Goal: Task Accomplishment & Management: Complete application form

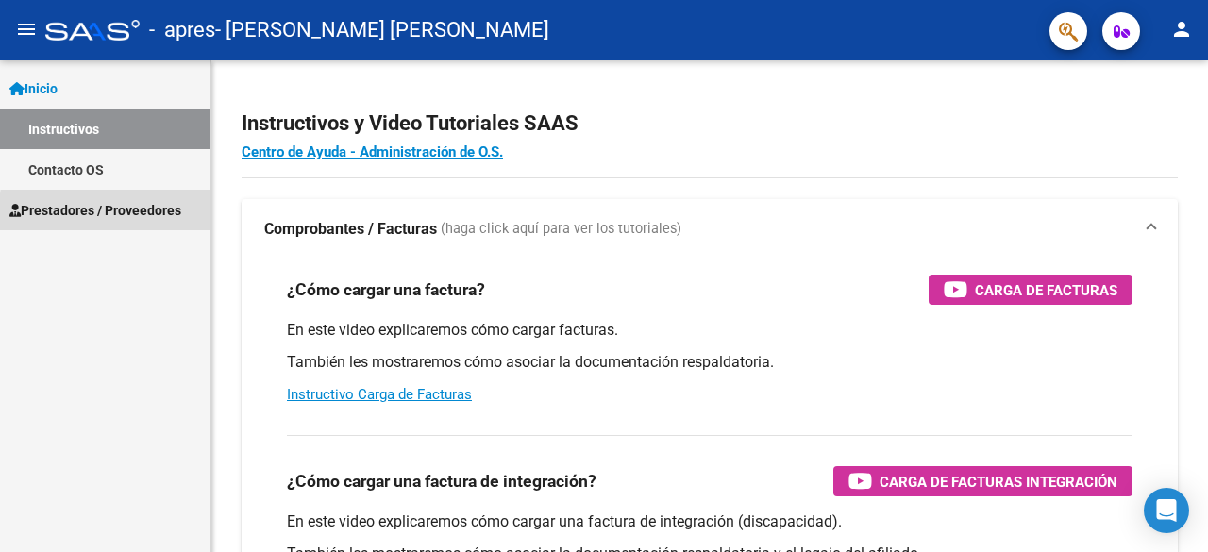
click at [149, 216] on span "Prestadores / Proveedores" at bounding box center [95, 210] width 172 height 21
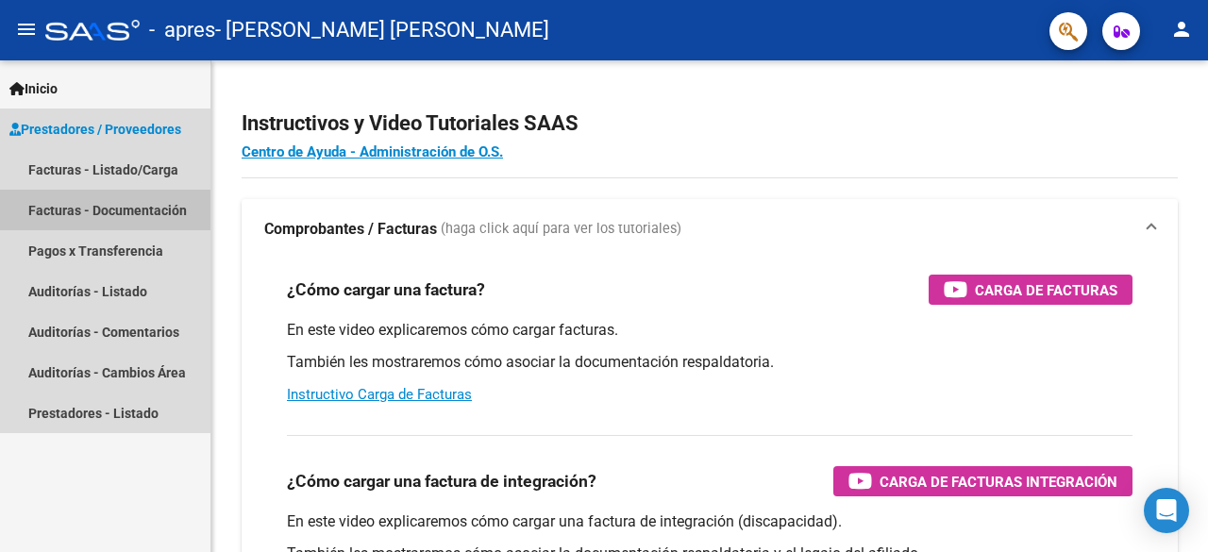
click at [144, 203] on link "Facturas - Documentación" at bounding box center [105, 210] width 211 height 41
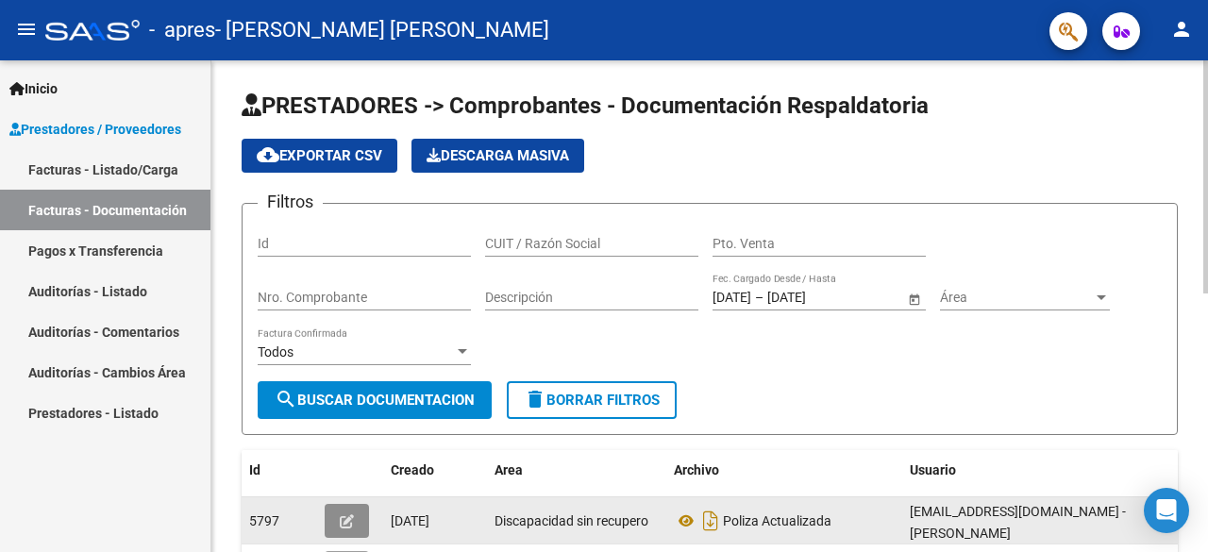
click at [345, 517] on icon "button" at bounding box center [347, 521] width 14 height 14
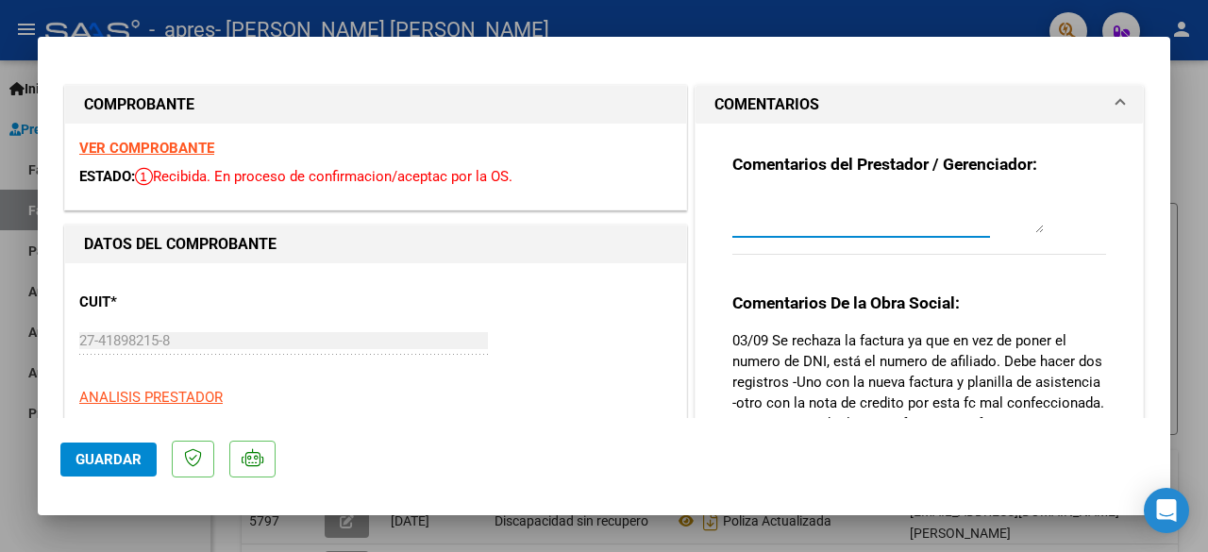
click at [936, 232] on textarea at bounding box center [889, 214] width 312 height 38
click at [1033, 228] on textarea at bounding box center [889, 214] width 312 height 38
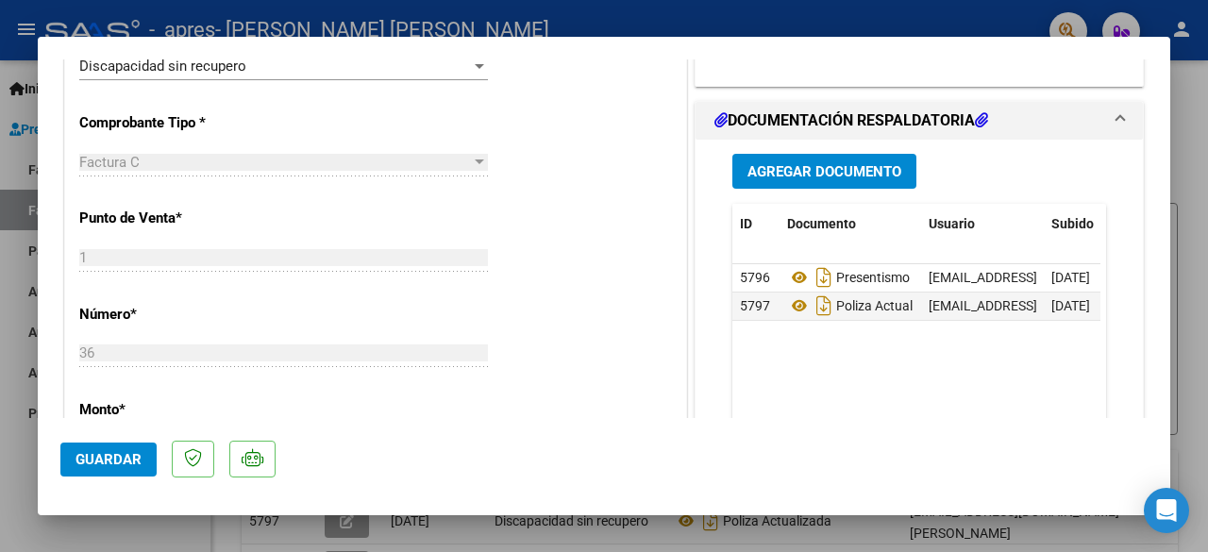
scroll to position [452, 0]
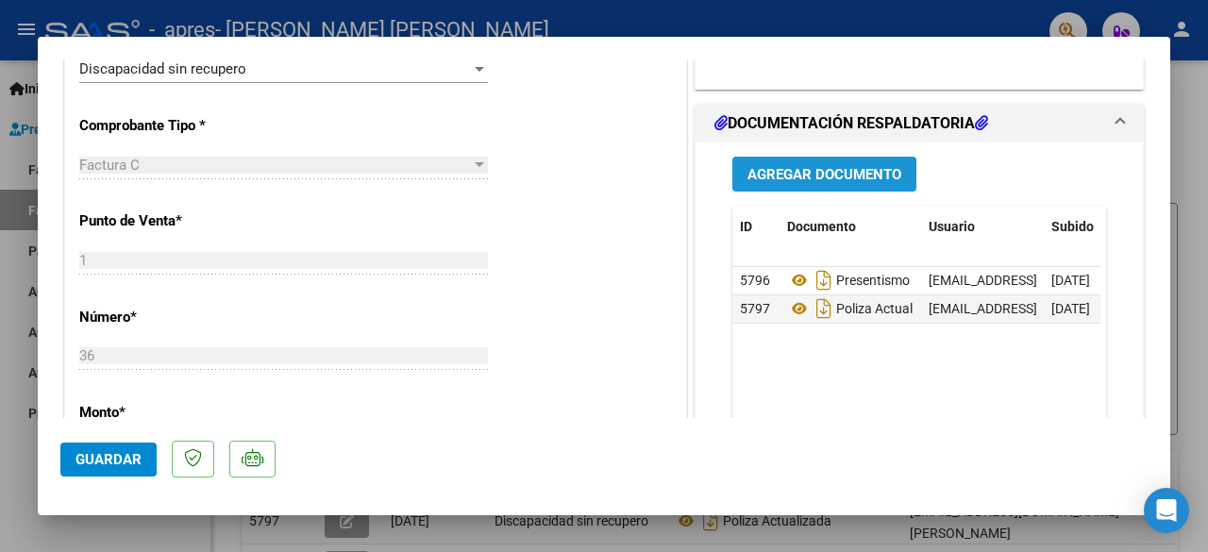
click at [842, 166] on span "Agregar Documento" at bounding box center [825, 174] width 154 height 17
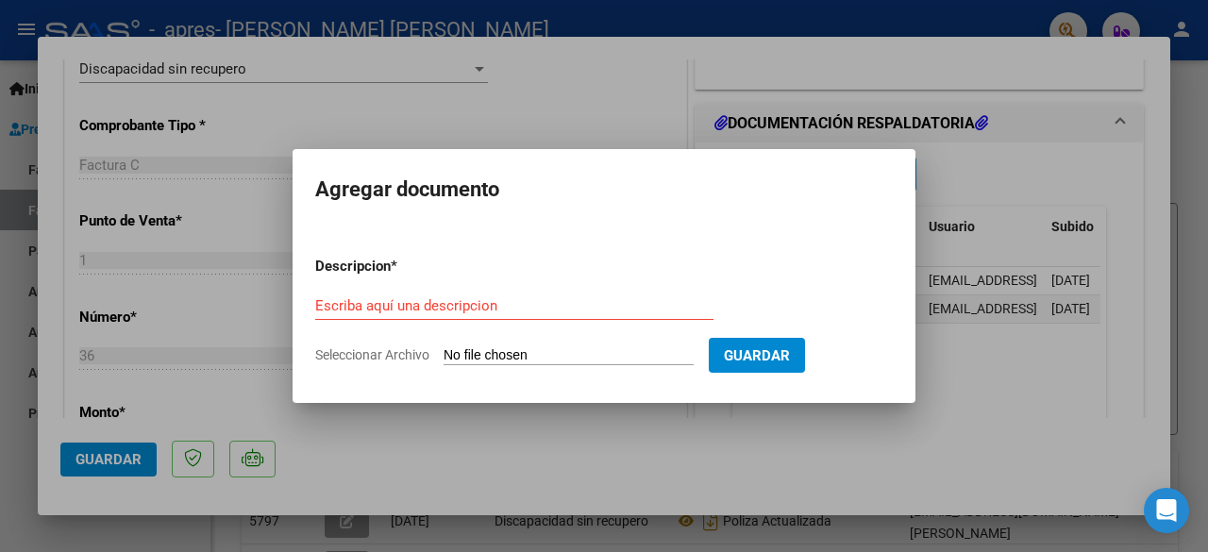
click at [542, 339] on form "Descripcion * Escriba aquí una descripcion Seleccionar Archivo Guardar" at bounding box center [604, 311] width 578 height 138
click at [538, 351] on input "Seleccionar Archivo" at bounding box center [569, 356] width 250 height 18
type input "C:\fakepath\[PERSON_NAME] BIEN.pdf"
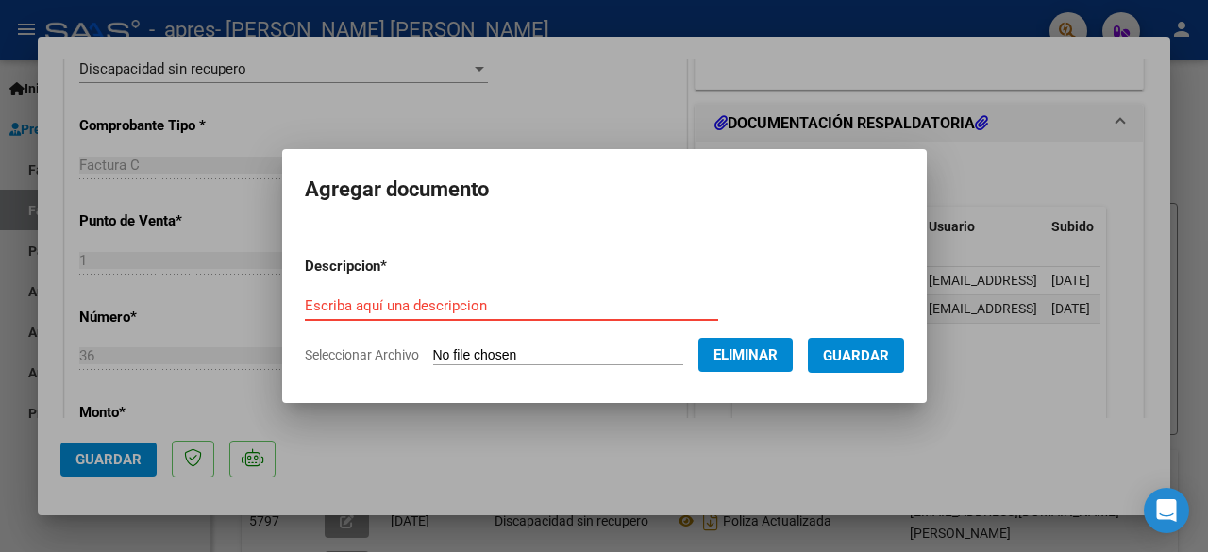
click at [402, 306] on input "Escriba aquí una descripcion" at bounding box center [511, 305] width 413 height 17
type input "A"
type input "a"
type input "A"
type input "vuelvo a mandar la factura por el error en el DNI"
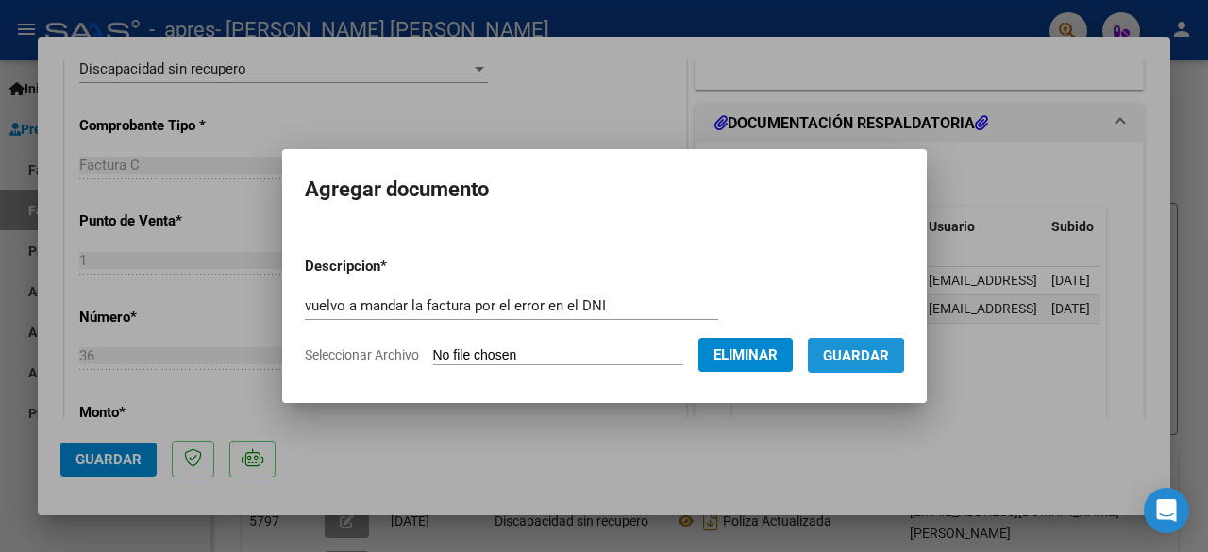
click at [865, 356] on span "Guardar" at bounding box center [856, 355] width 66 height 17
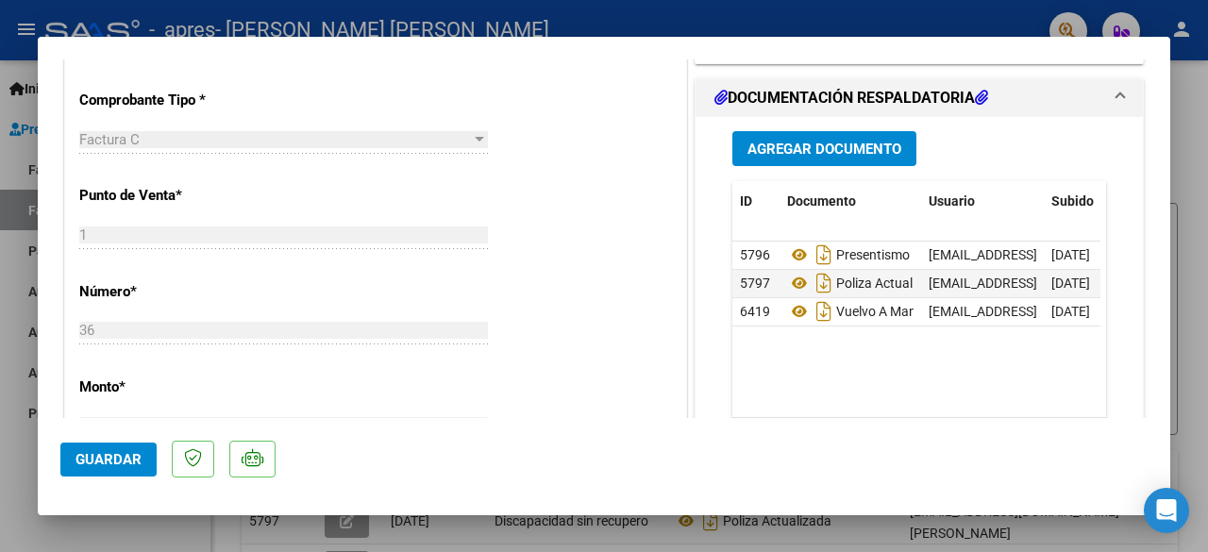
scroll to position [483, 0]
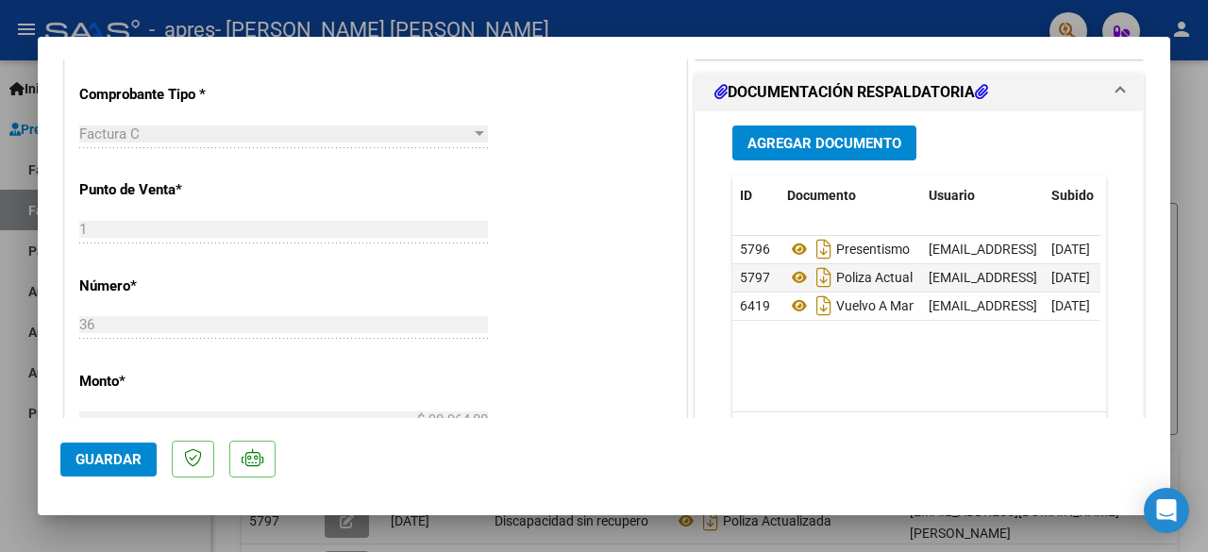
click at [870, 143] on span "Agregar Documento" at bounding box center [825, 143] width 154 height 17
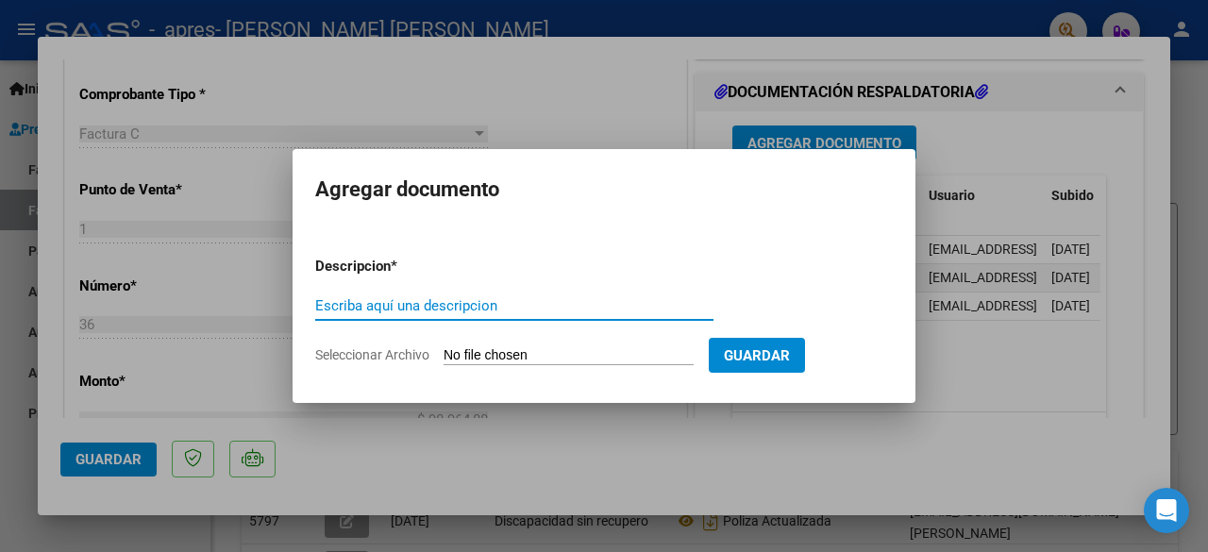
click at [644, 345] on form "Descripcion * Escriba aquí una descripcion Seleccionar Archivo Guardar" at bounding box center [604, 311] width 578 height 138
click at [457, 352] on input "Seleccionar Archivo" at bounding box center [569, 356] width 250 height 18
click at [955, 171] on div at bounding box center [604, 276] width 1208 height 552
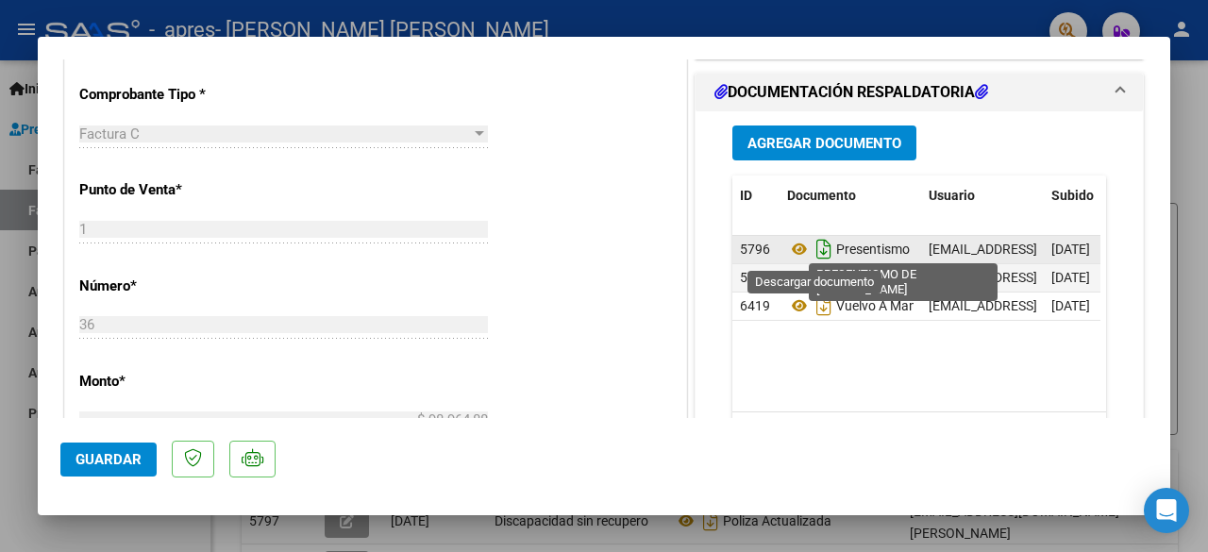
click at [819, 252] on icon "Descargar documento" at bounding box center [824, 249] width 25 height 30
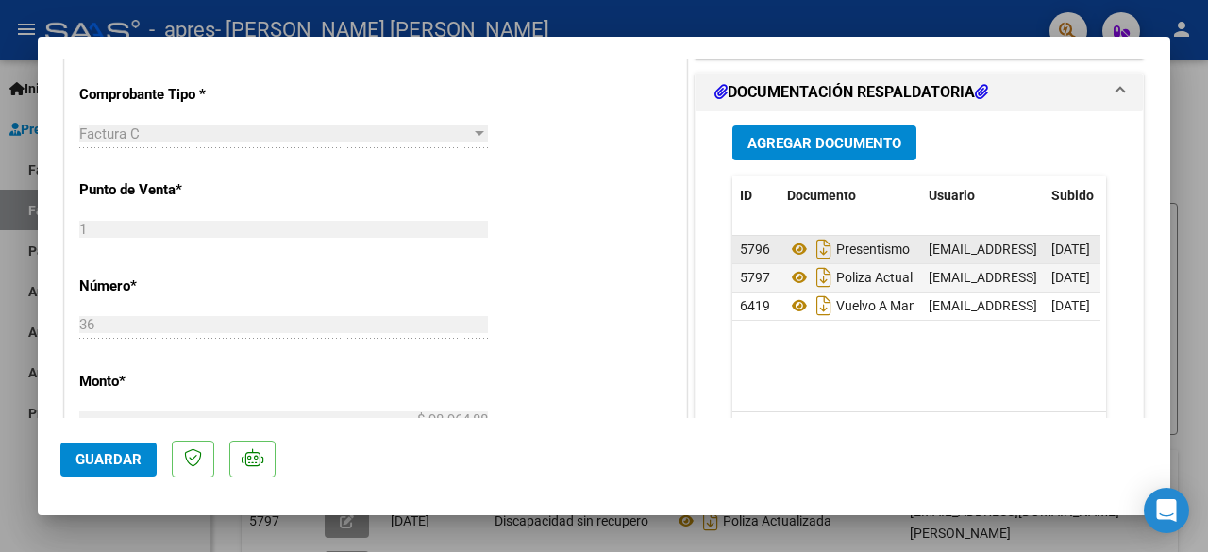
click at [850, 135] on span "Agregar Documento" at bounding box center [825, 143] width 154 height 17
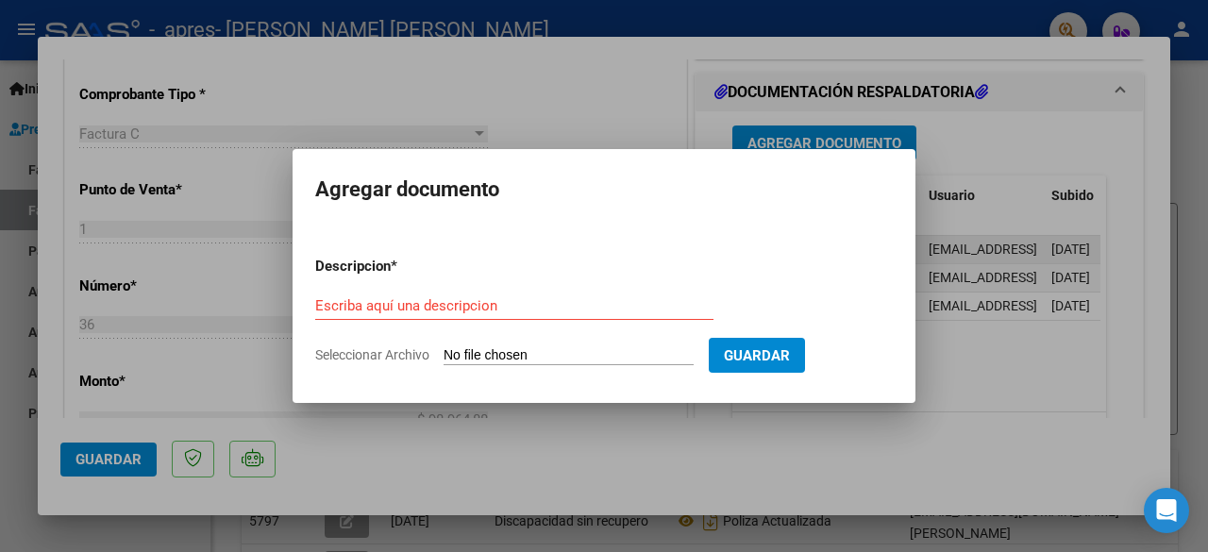
click at [633, 344] on form "Descripcion * Escriba aquí una descripcion Seleccionar Archivo Guardar" at bounding box center [604, 311] width 578 height 138
click at [583, 360] on input "Seleccionar Archivo" at bounding box center [569, 356] width 250 height 18
type input "C:\fakepath\presentismo agus agosto.pdf"
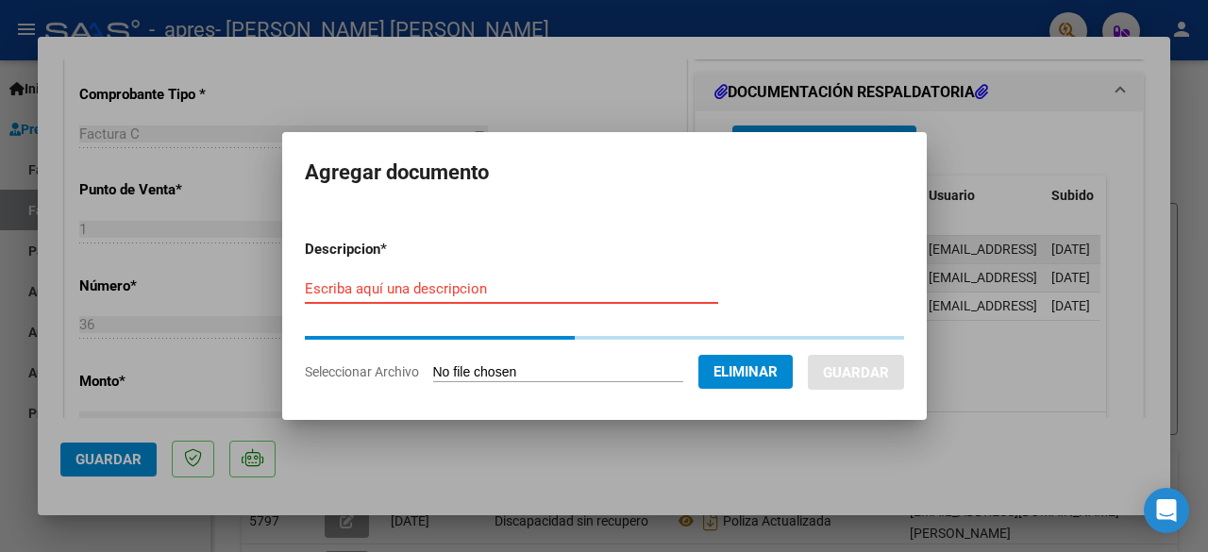
click at [425, 290] on input "Escriba aquí una descripcion" at bounding box center [511, 288] width 413 height 17
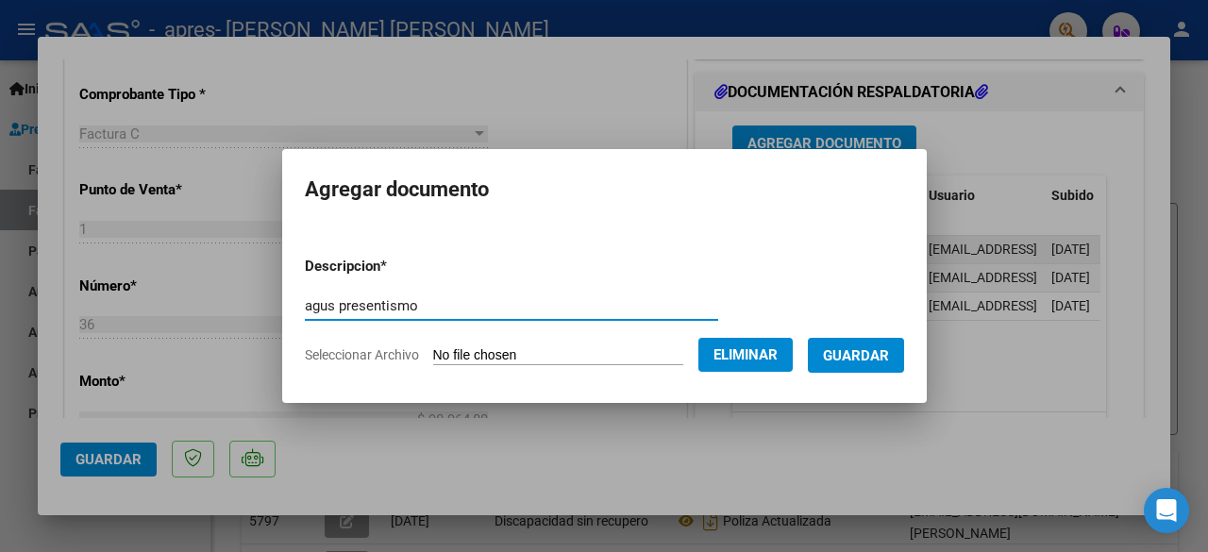
type input "agus presentismo"
click at [889, 357] on span "Guardar" at bounding box center [856, 355] width 66 height 17
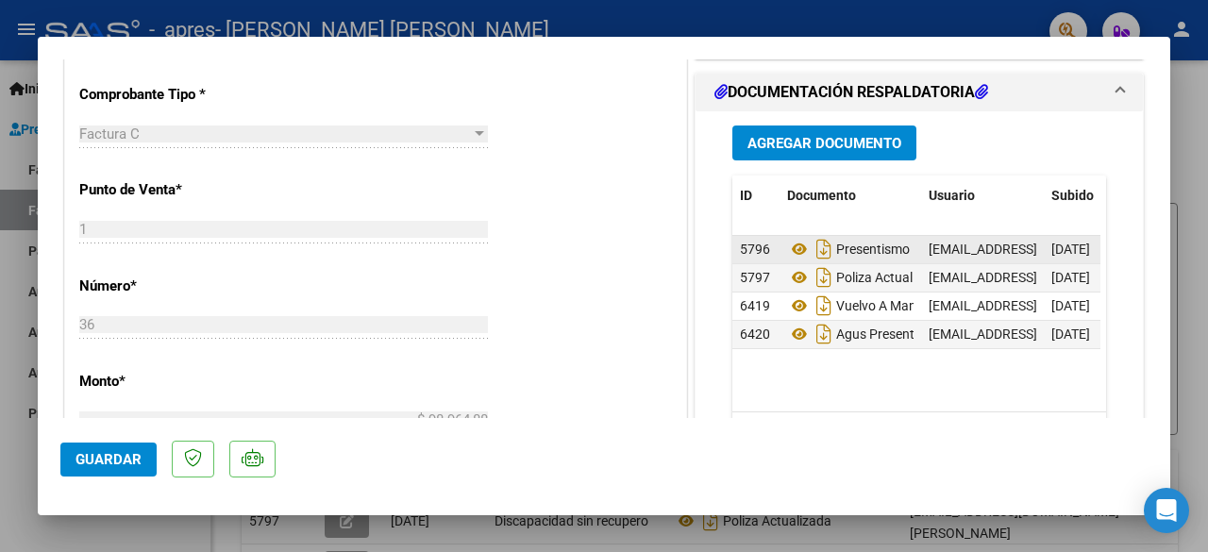
scroll to position [490, 0]
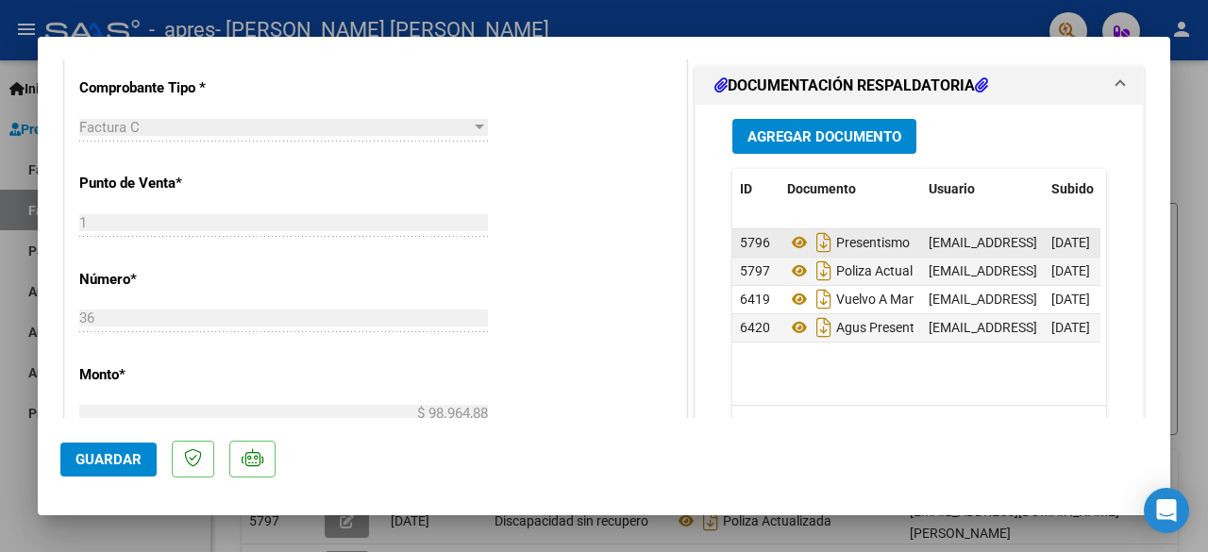
drag, startPoint x: 934, startPoint y: 413, endPoint x: 1019, endPoint y: 401, distance: 85.7
click at [1019, 401] on div "ID Documento Usuario Subido Acción 5796 Presentismo De [PERSON_NAME] [EMAIL_ADD…" at bounding box center [920, 311] width 374 height 284
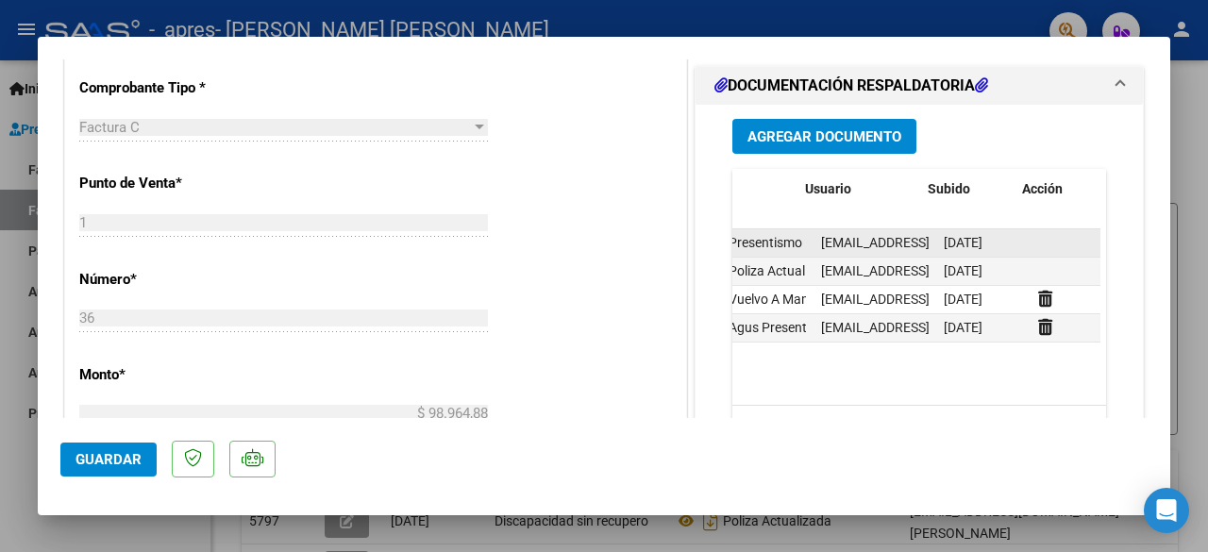
scroll to position [0, 132]
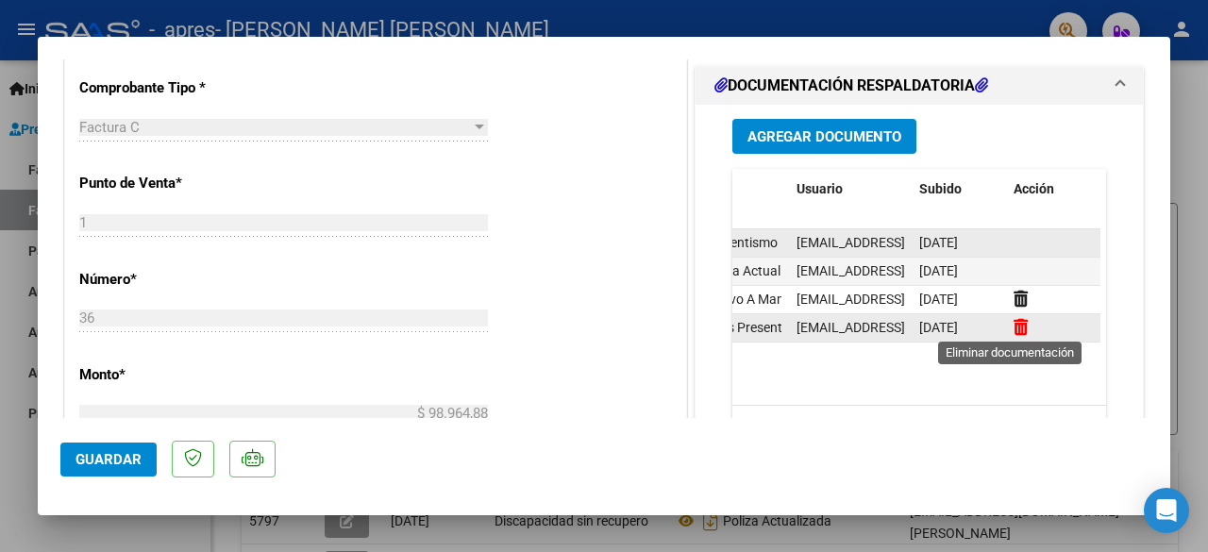
click at [1014, 325] on icon at bounding box center [1021, 327] width 14 height 18
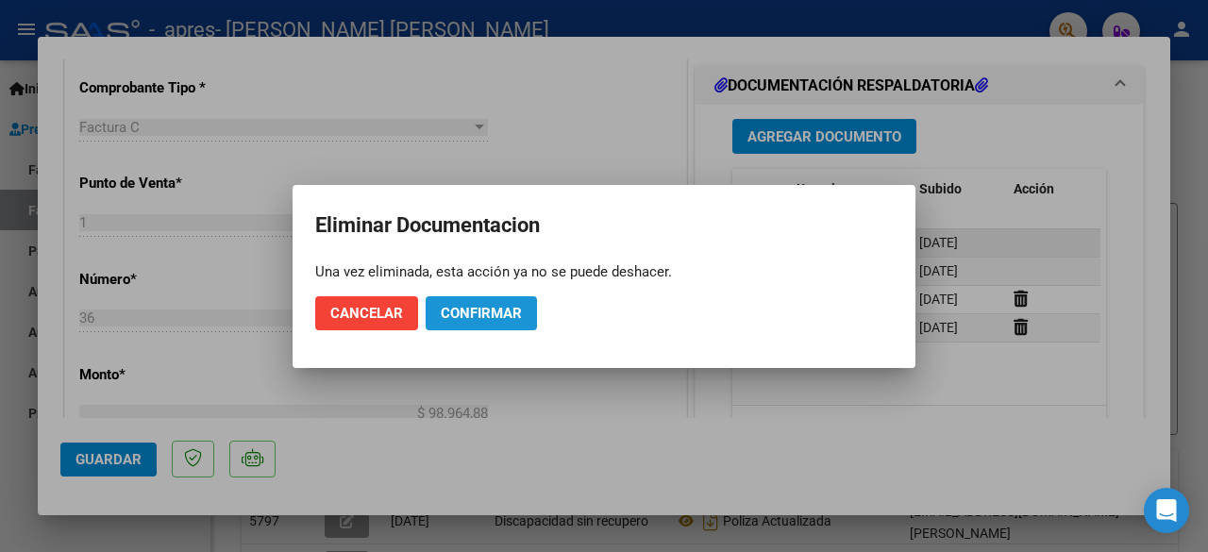
click at [472, 307] on span "Confirmar" at bounding box center [481, 313] width 81 height 17
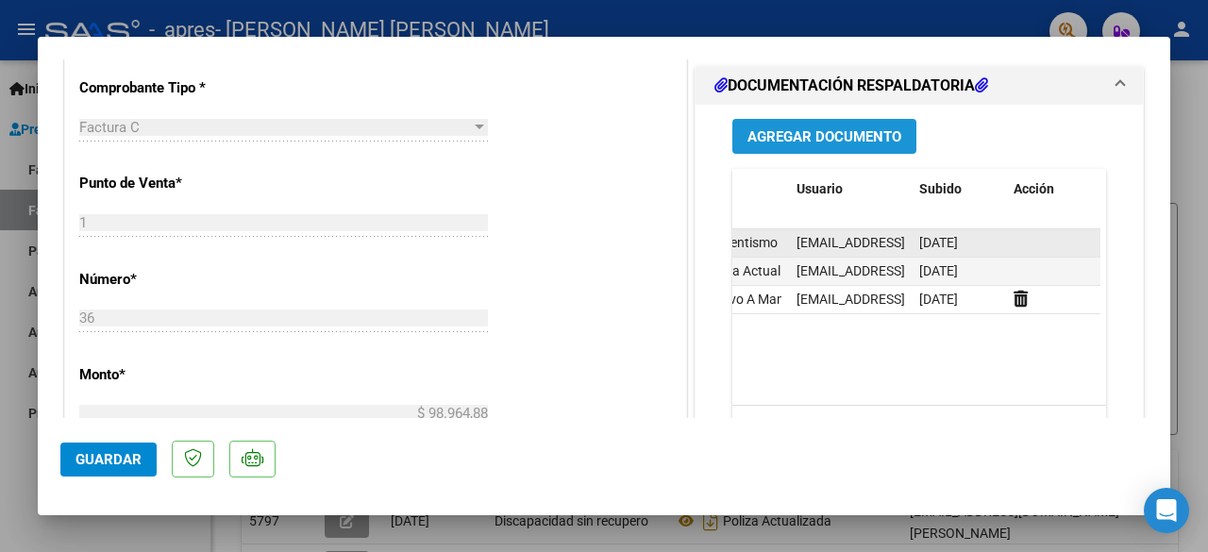
click at [839, 141] on span "Agregar Documento" at bounding box center [825, 136] width 154 height 17
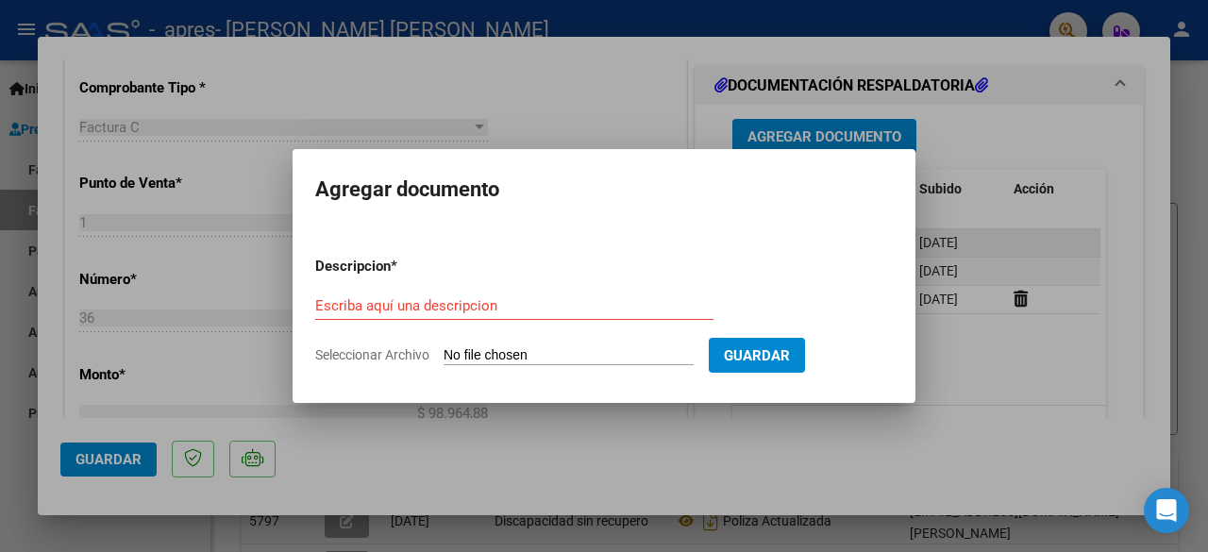
click at [532, 359] on input "Seleccionar Archivo" at bounding box center [569, 356] width 250 height 18
type input "C:\fakepath\nota de credito agus .pdf"
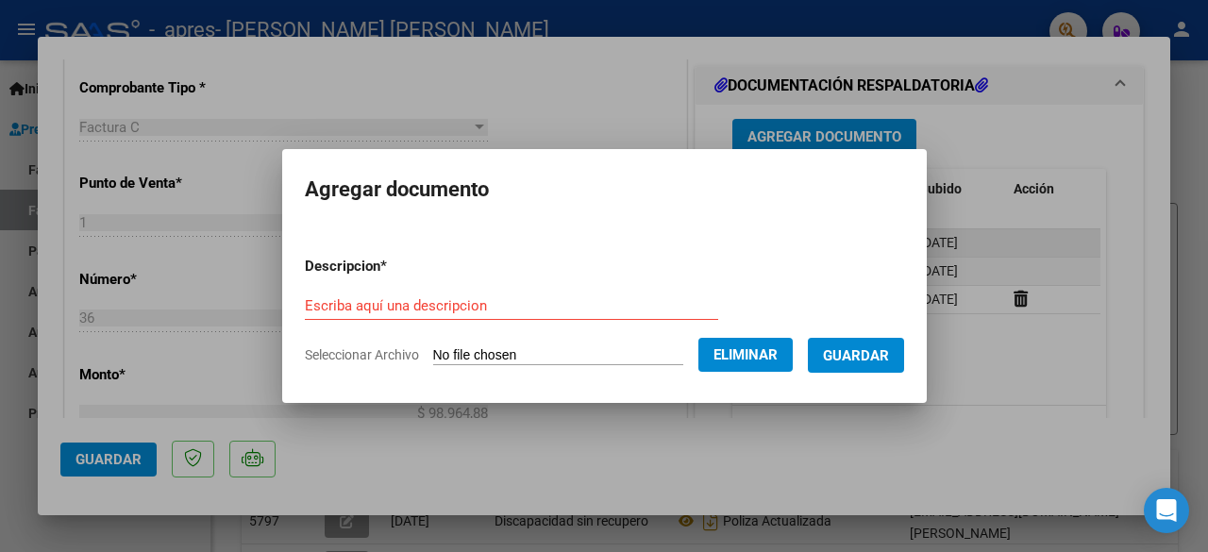
click at [445, 311] on input "Escriba aquí una descripcion" at bounding box center [511, 305] width 413 height 17
type input "nota de credito [PERSON_NAME]"
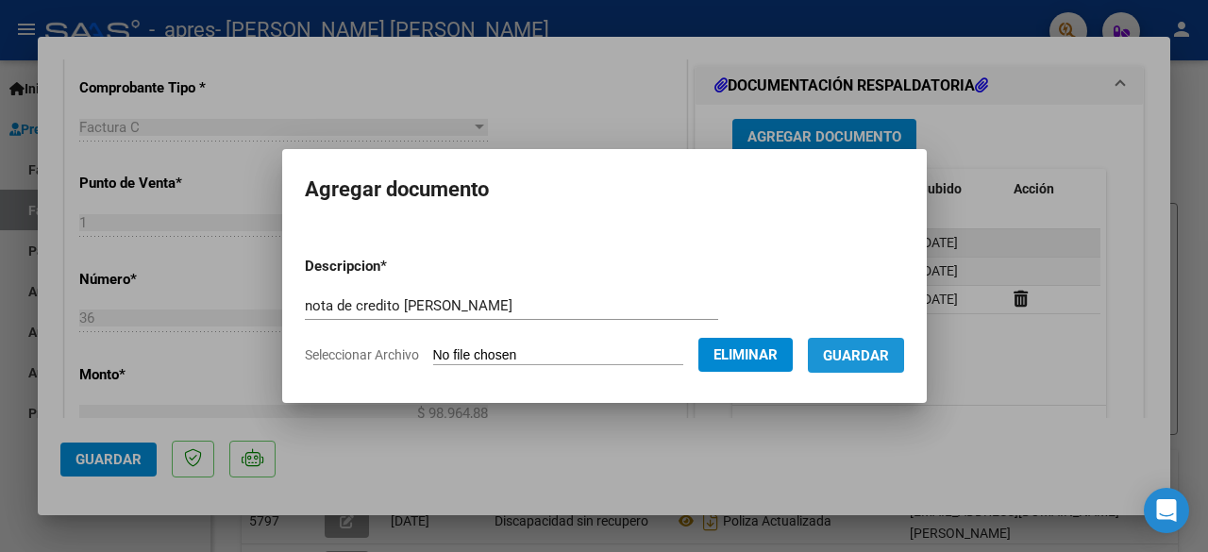
click at [885, 354] on span "Guardar" at bounding box center [856, 355] width 66 height 17
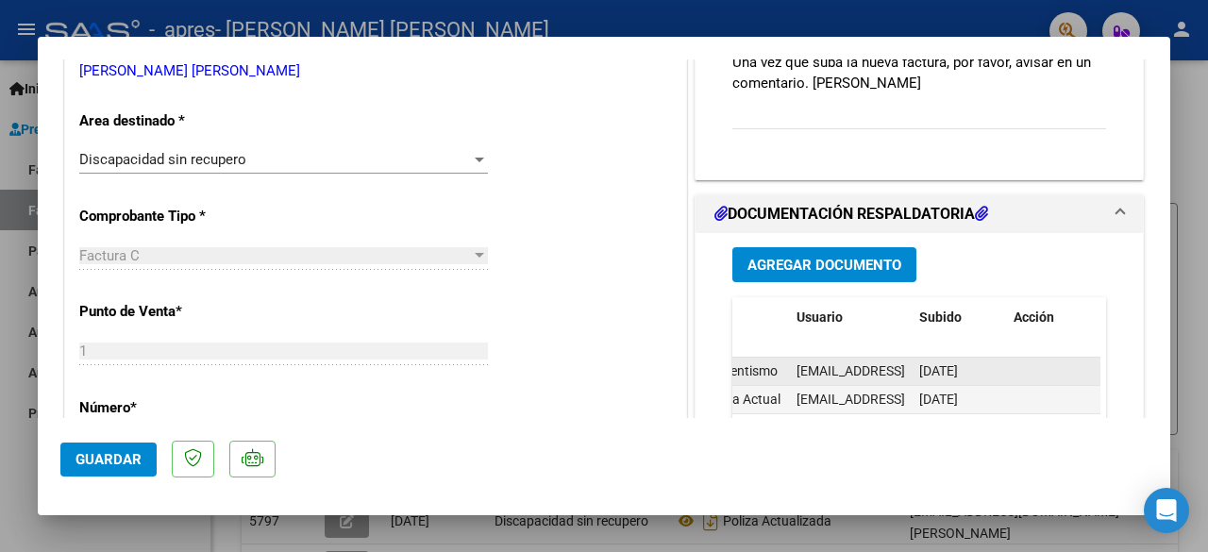
scroll to position [362, 0]
click at [840, 257] on span "Agregar Documento" at bounding box center [825, 265] width 154 height 17
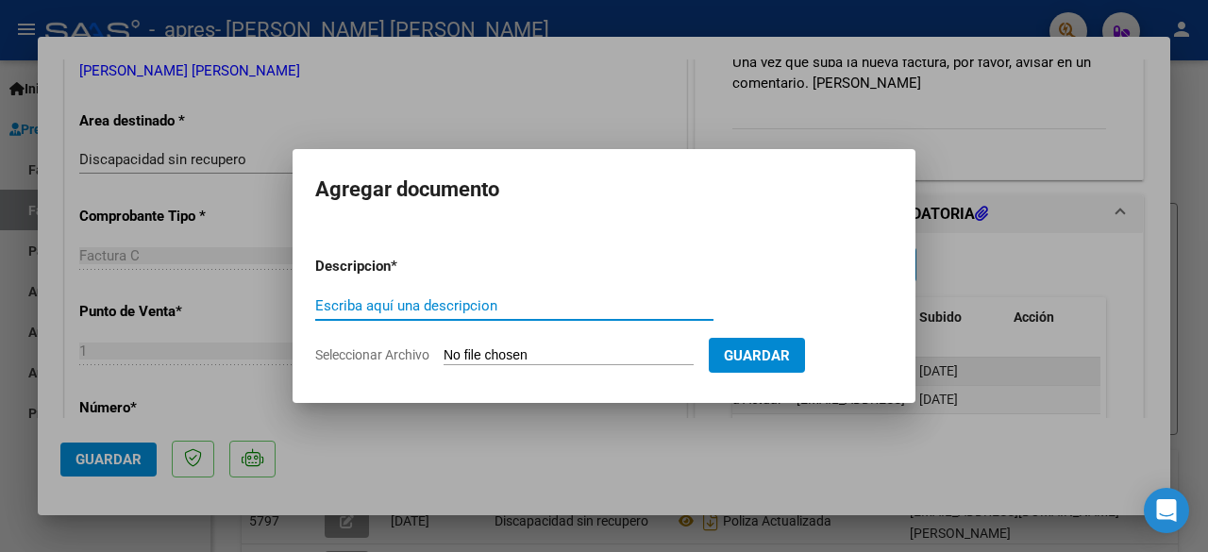
click at [608, 354] on input "Seleccionar Archivo" at bounding box center [569, 356] width 250 height 18
type input "C:\fakepath\presentismo agus agosto.pdf"
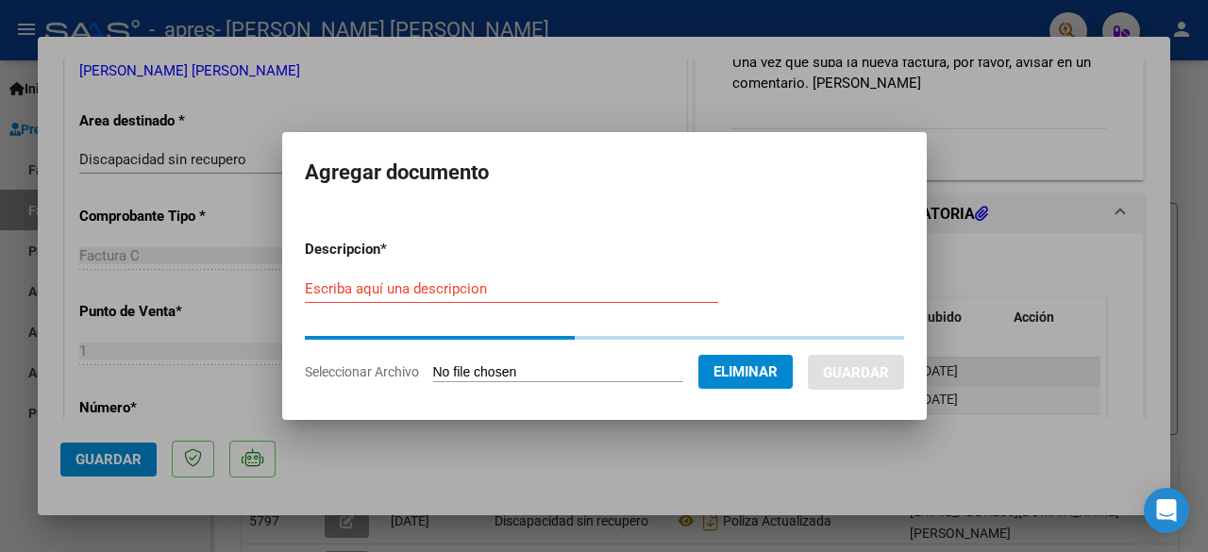
click at [466, 297] on div "Escriba aquí una descripcion" at bounding box center [511, 289] width 413 height 28
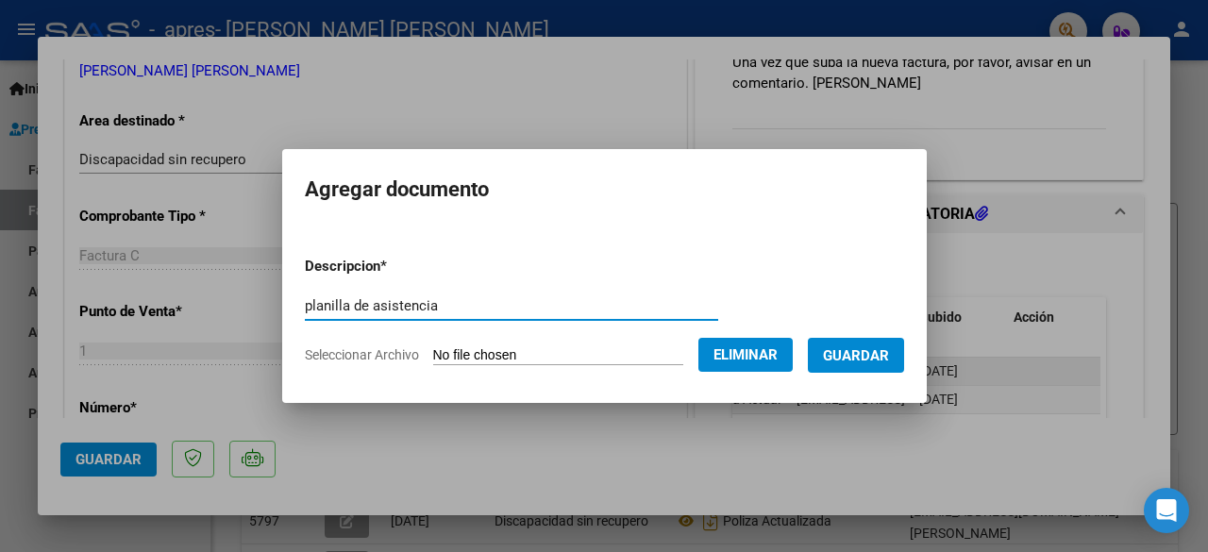
type input "planilla de asistencia"
click at [880, 343] on button "Guardar" at bounding box center [856, 355] width 96 height 35
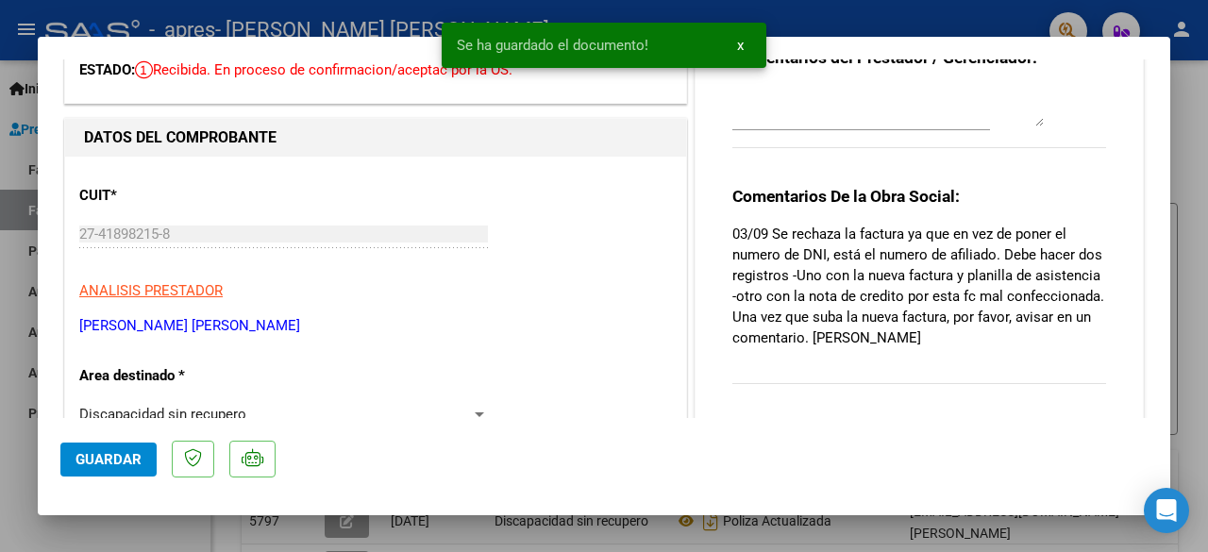
scroll to position [96, 0]
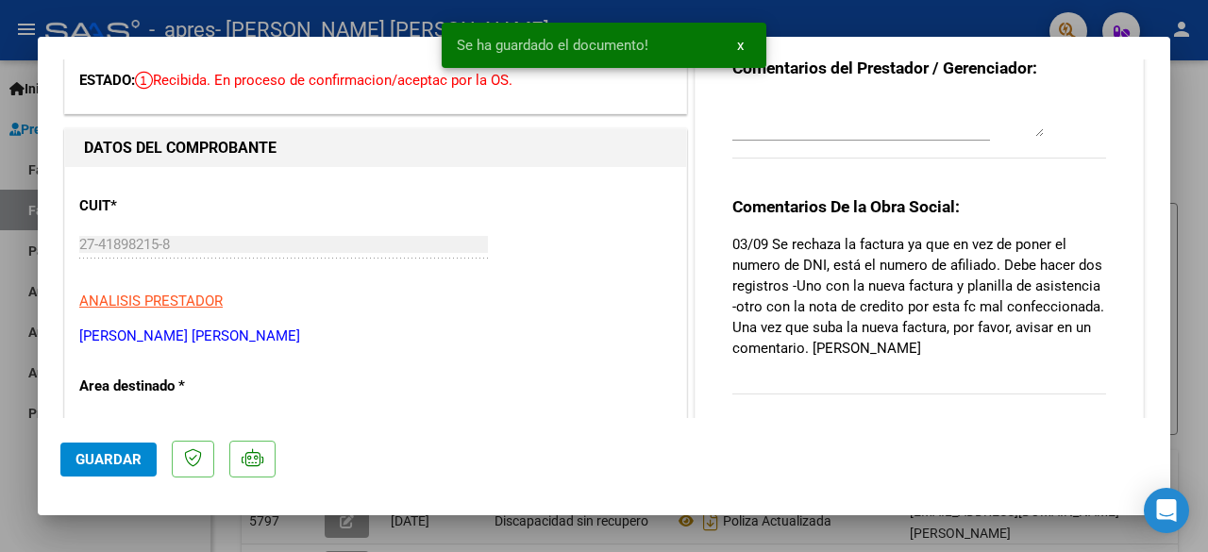
click at [882, 122] on textarea at bounding box center [889, 118] width 312 height 38
type textarea "h"
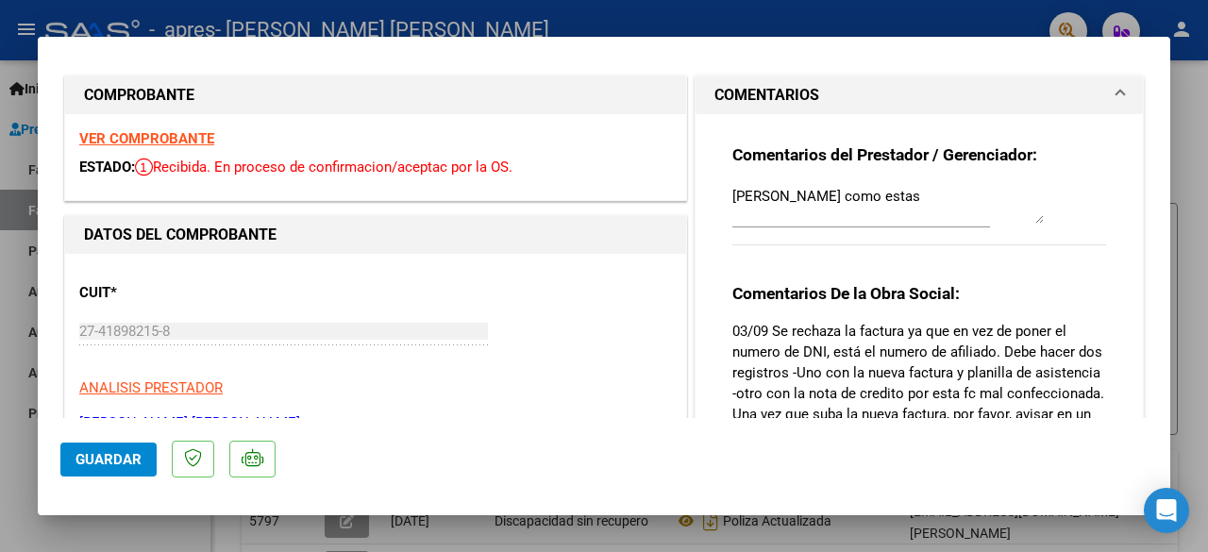
scroll to position [0, 0]
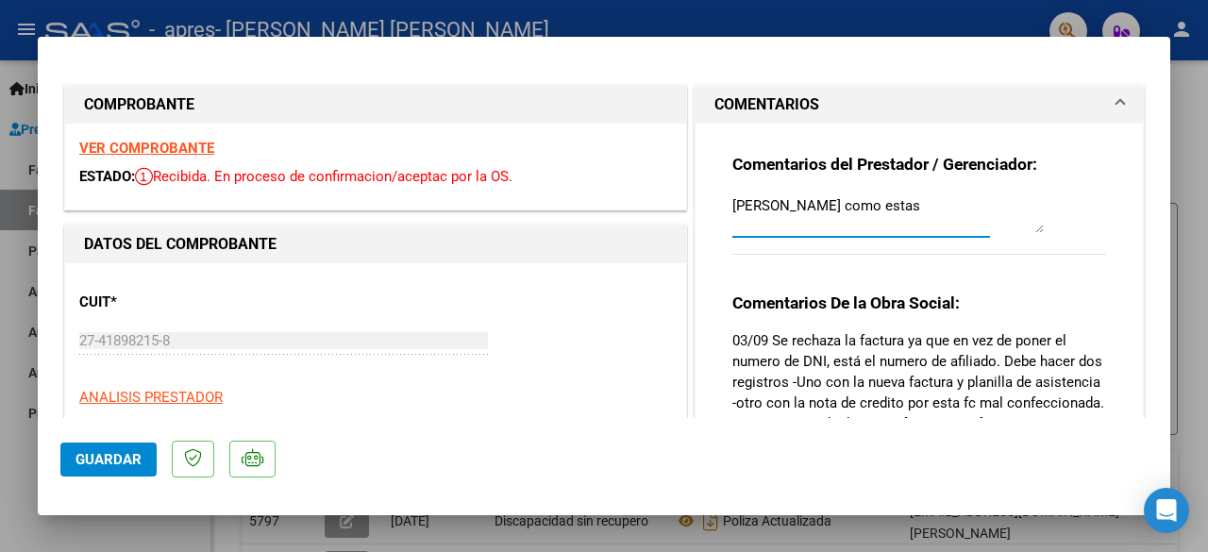
click at [926, 217] on textarea "[PERSON_NAME] como estas" at bounding box center [889, 214] width 312 height 38
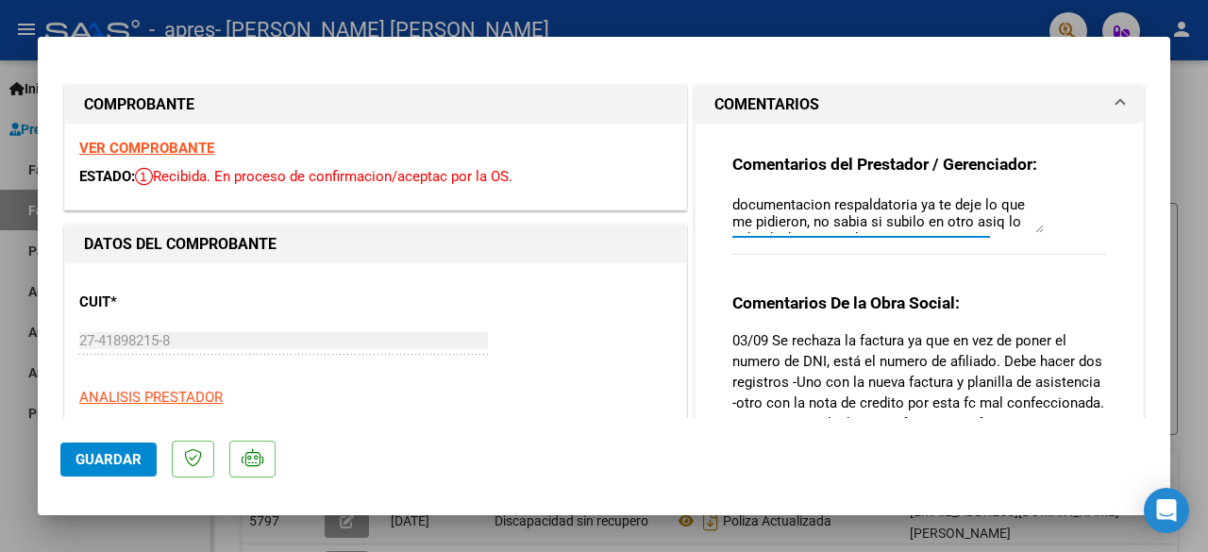
scroll to position [34, 0]
type textarea "[PERSON_NAME] como estas? en documentacion respaldatoria ya te deje lo que me p…"
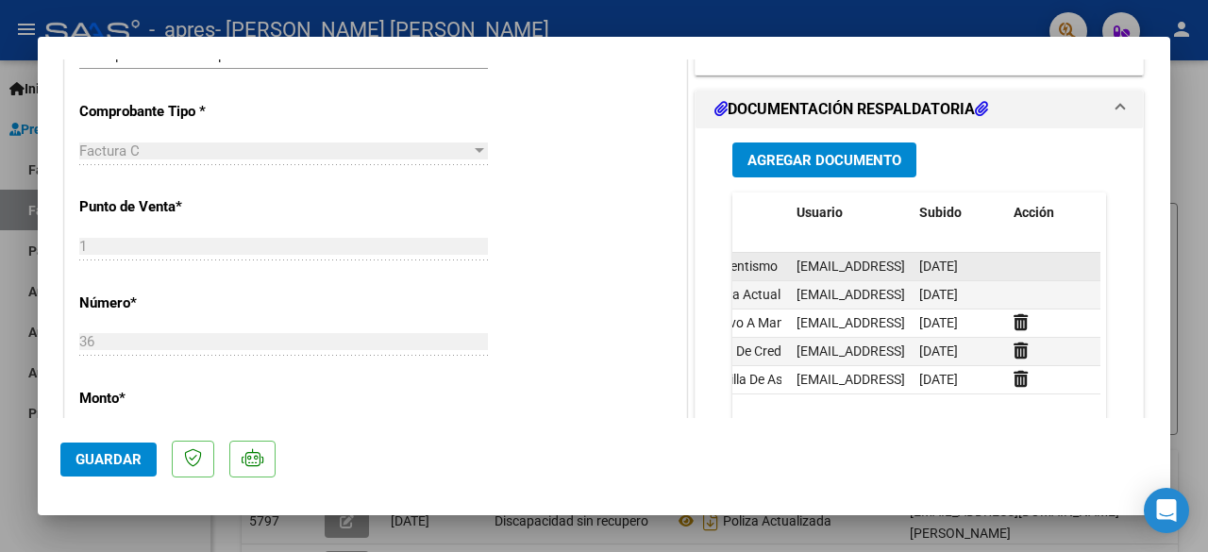
scroll to position [464, 0]
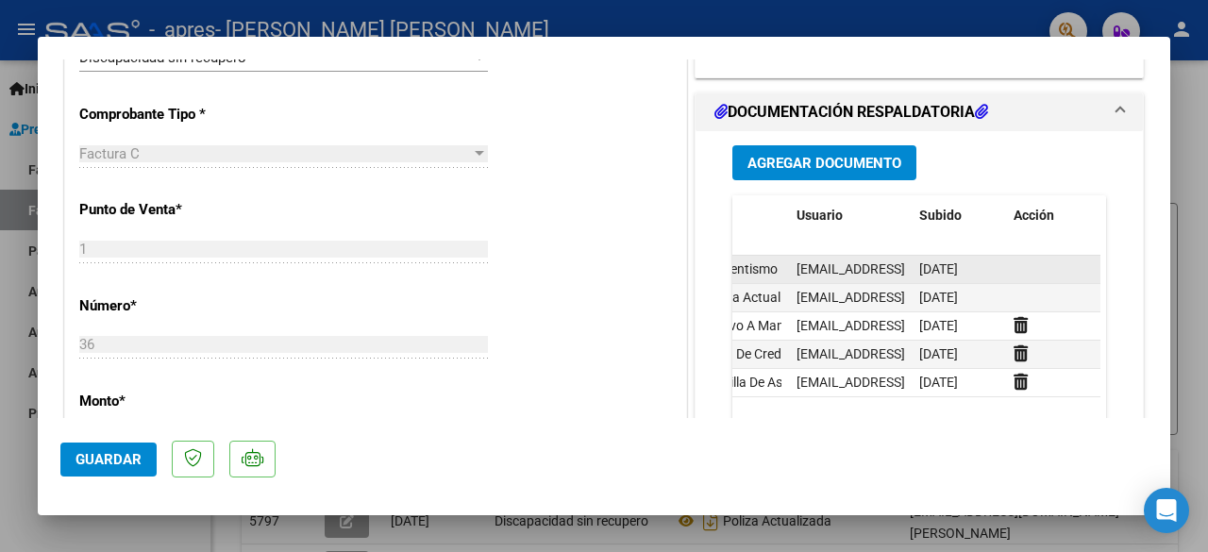
click at [108, 454] on span "Guardar" at bounding box center [109, 459] width 66 height 17
